Goal: Find specific page/section: Locate a particular part of the current website

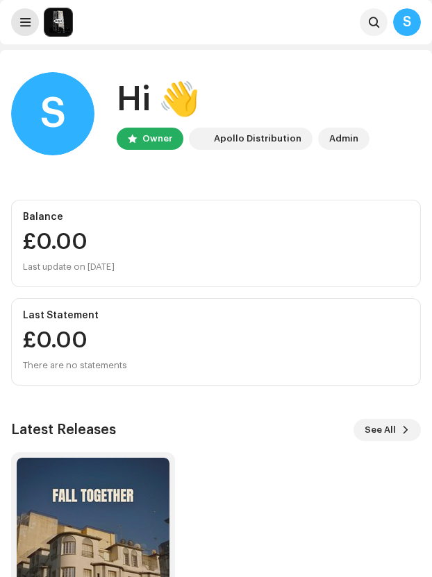
click at [33, 20] on button at bounding box center [25, 22] width 28 height 28
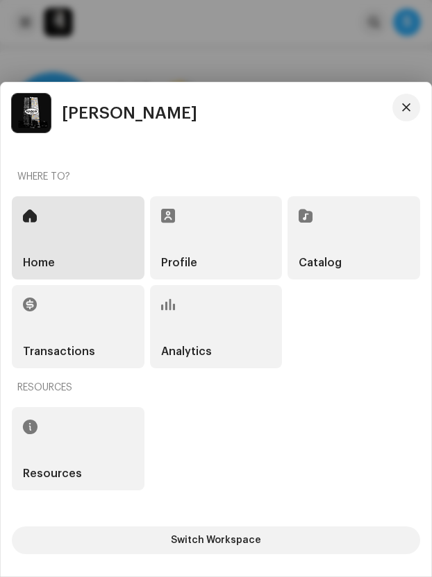
click at [292, 255] on div "Catalog" at bounding box center [353, 237] width 133 height 83
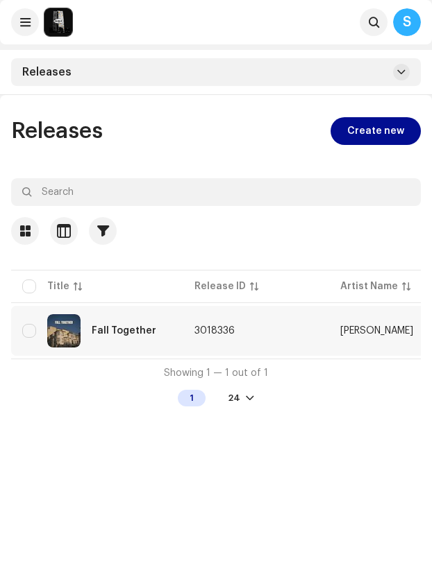
click at [119, 327] on div "Fall Together" at bounding box center [124, 331] width 65 height 10
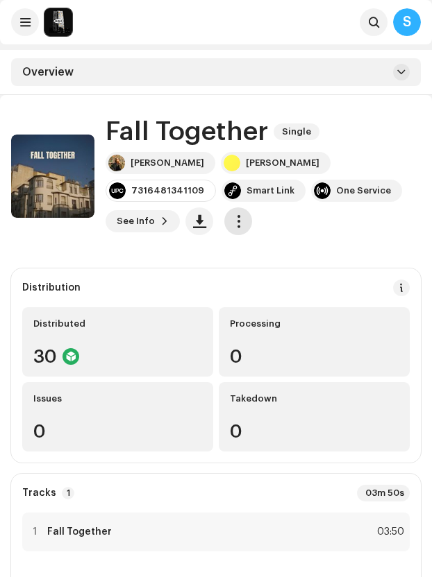
click at [232, 218] on span "button" at bounding box center [238, 221] width 13 height 11
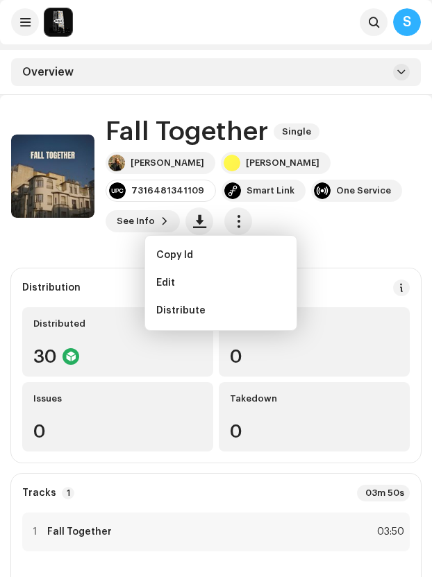
click at [219, 230] on div "[PERSON_NAME] [PERSON_NAME] 7316481341109 Smart Link One Service See Info" at bounding box center [262, 193] width 315 height 83
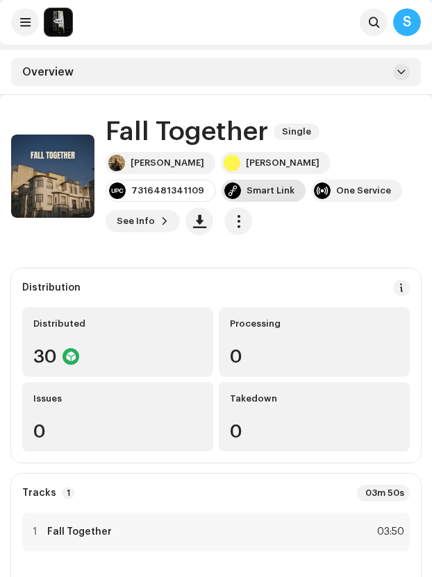
click at [246, 186] on div "Smart Link" at bounding box center [270, 190] width 48 height 11
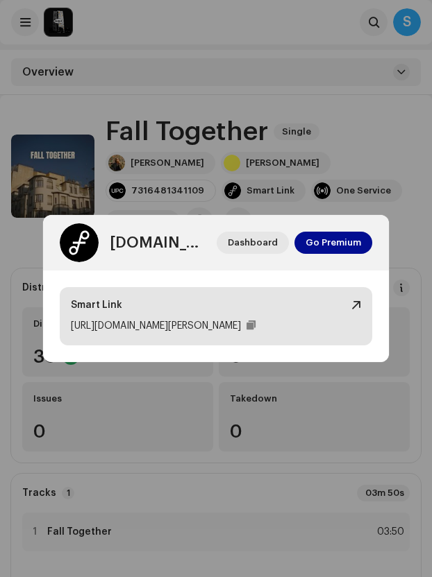
click at [269, 316] on div "Smart Link [URL][DOMAIN_NAME][PERSON_NAME]" at bounding box center [216, 316] width 312 height 58
